Goal: Task Accomplishment & Management: Use online tool/utility

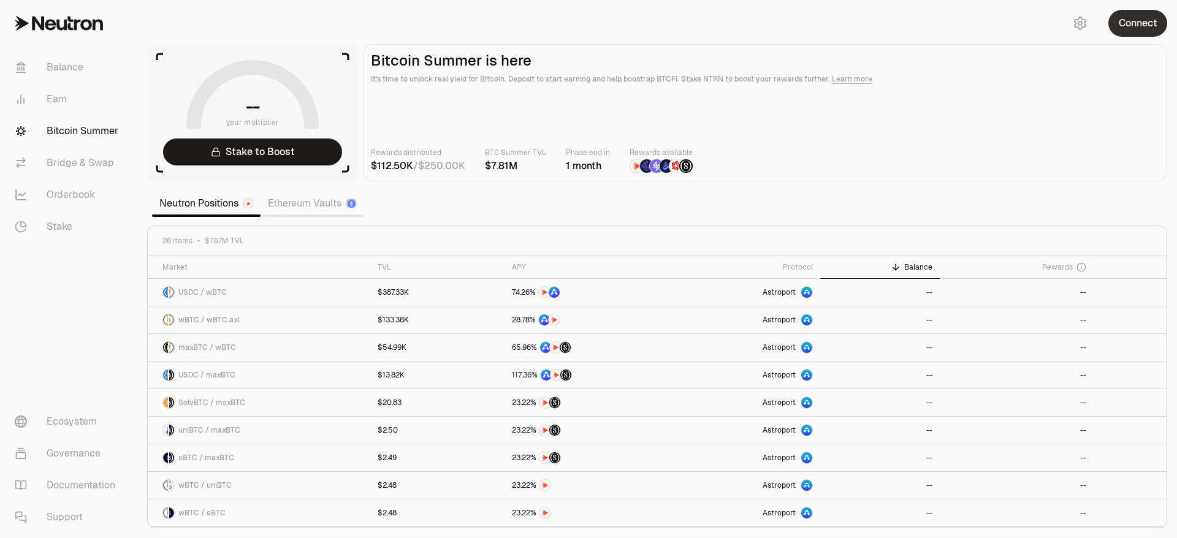
click at [1142, 23] on button "Connect" at bounding box center [1137, 23] width 59 height 27
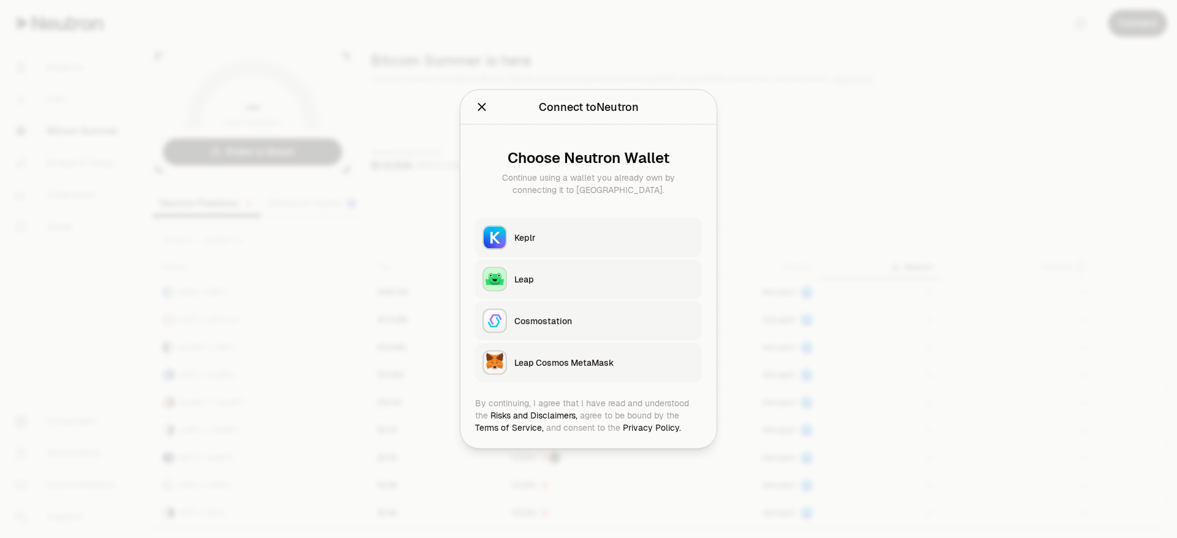
click at [542, 237] on div "Keplr" at bounding box center [604, 238] width 180 height 12
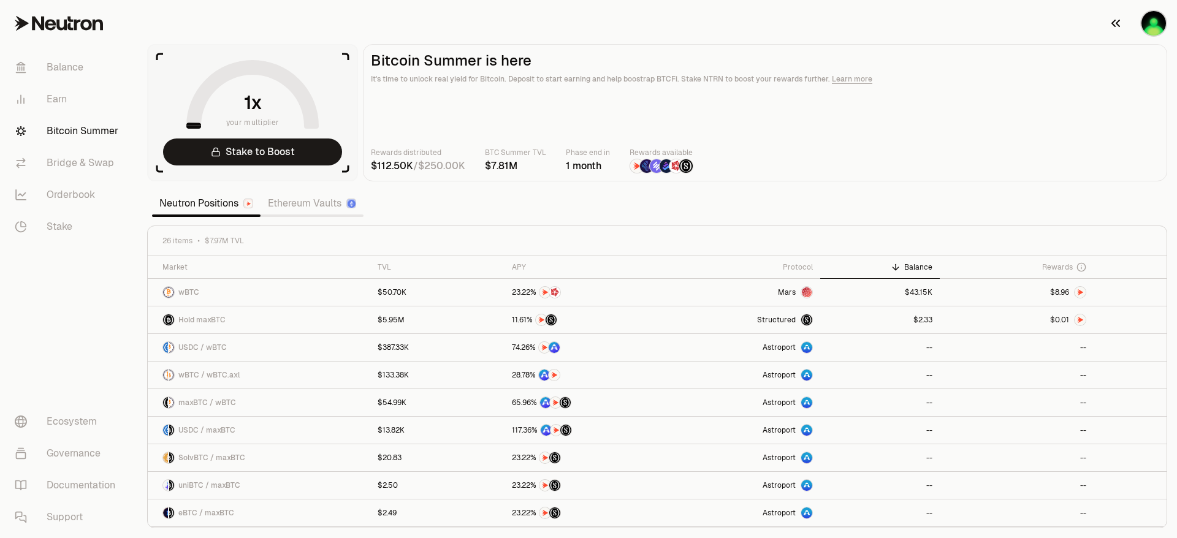
click at [1158, 15] on img "button" at bounding box center [1153, 23] width 25 height 25
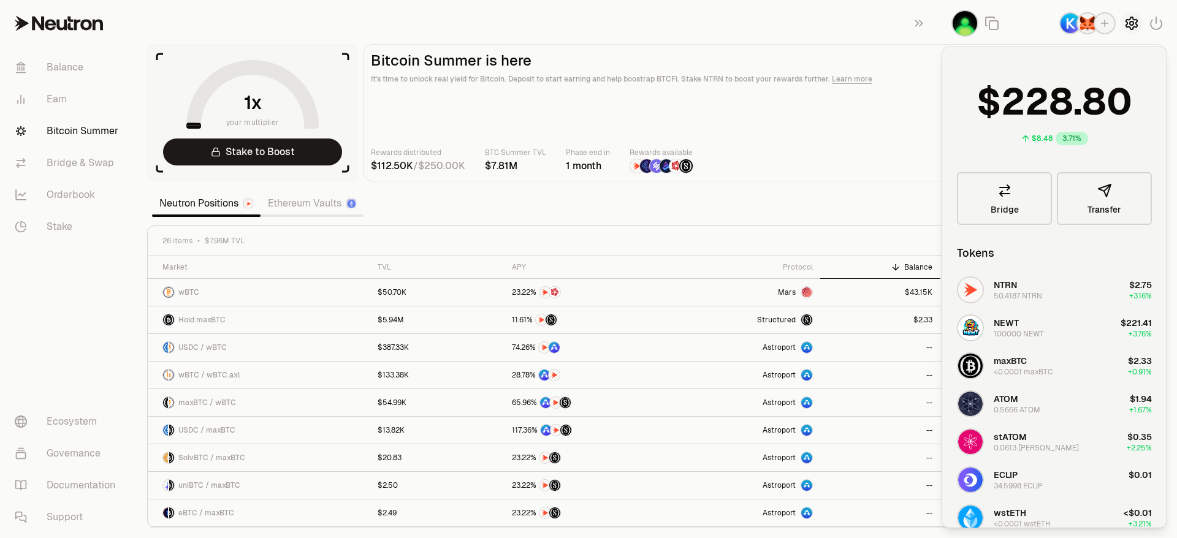
click at [1130, 23] on icon "button" at bounding box center [1131, 23] width 5 height 5
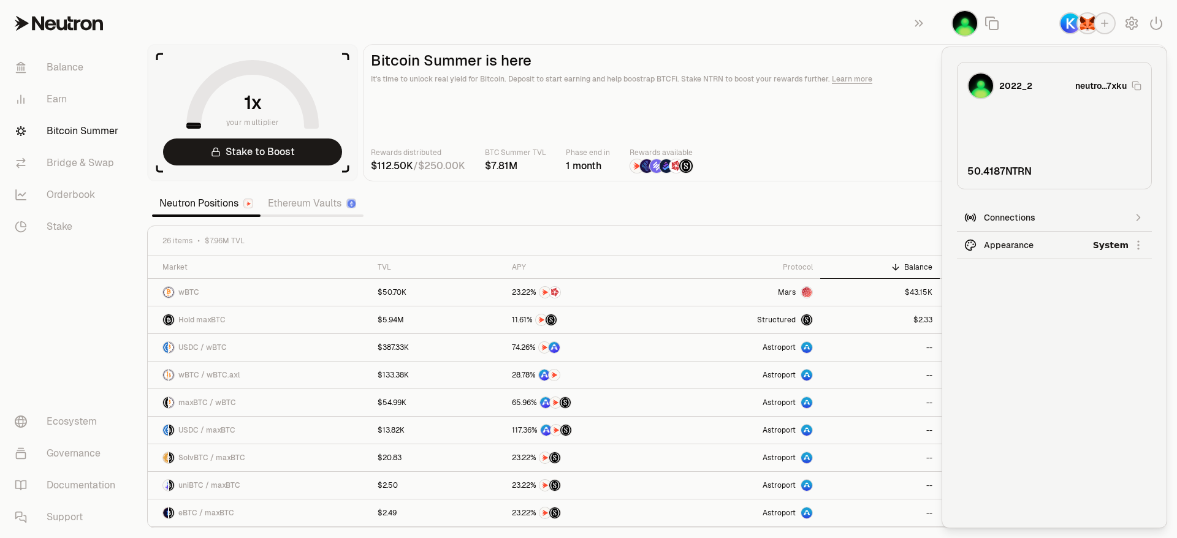
click at [1023, 241] on html "Balance Earn Bitcoin Summer Bridge & Swap Orderbook Stake Ecosystem Governance …" at bounding box center [588, 269] width 1177 height 538
click at [1050, 299] on div "Dark" at bounding box center [1093, 301] width 112 height 25
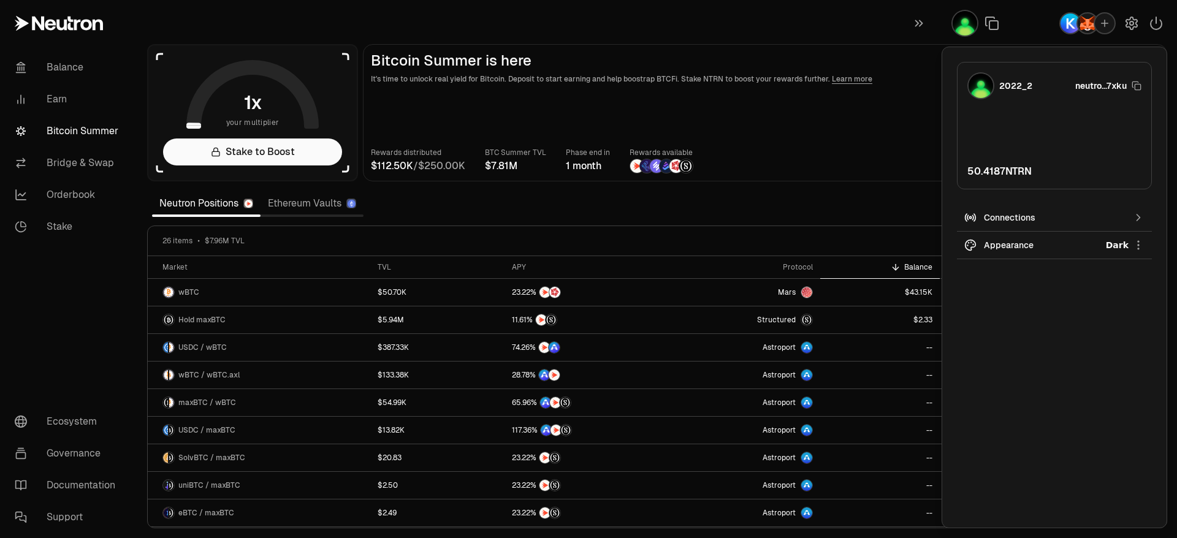
click at [892, 145] on main "Bitcoin Summer is here It's time to unlock real yield for Bitcoin. Deposit to s…" at bounding box center [765, 112] width 804 height 137
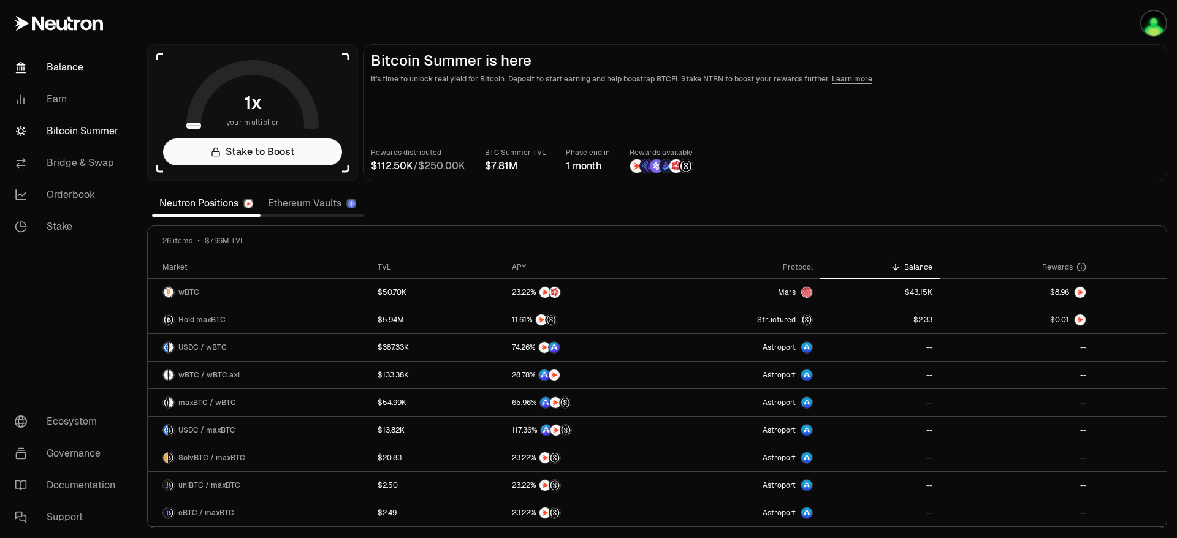
click at [65, 69] on link "Balance" at bounding box center [68, 67] width 127 height 32
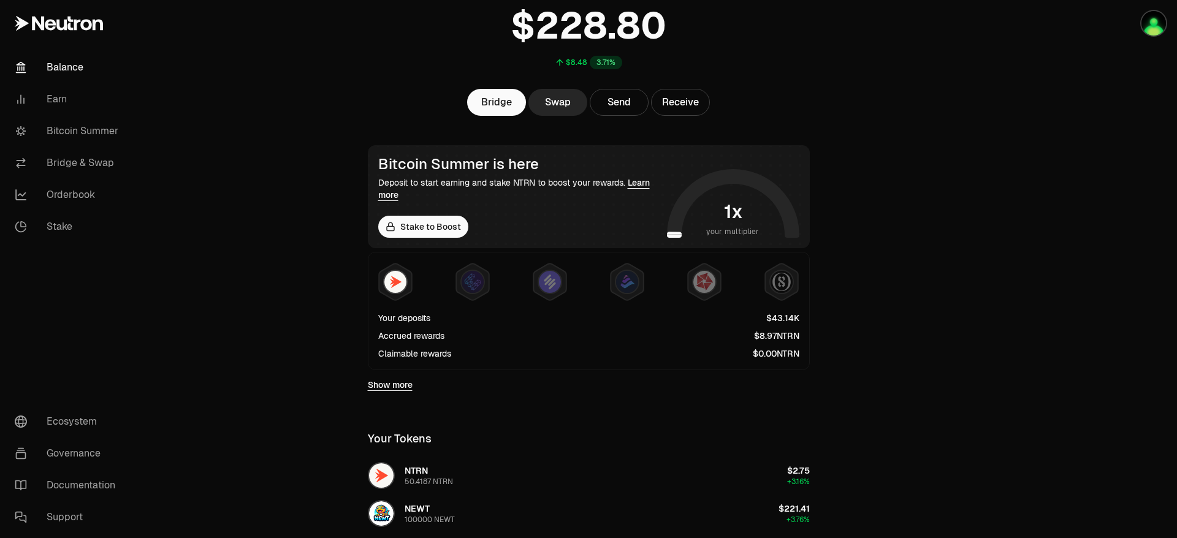
scroll to position [92, 0]
